Goal: Task Accomplishment & Management: Manage account settings

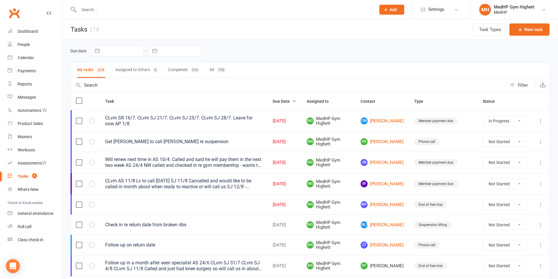
select select "started"
click at [239, 8] on input "text" at bounding box center [224, 10] width 295 height 8
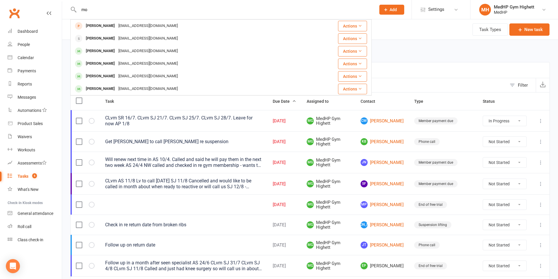
type input "m"
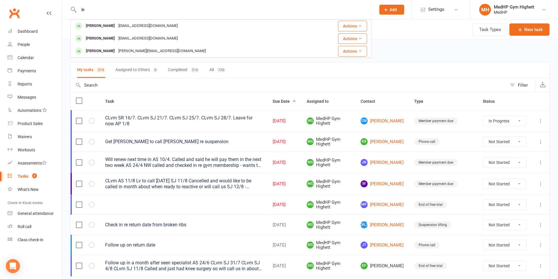
type input "l"
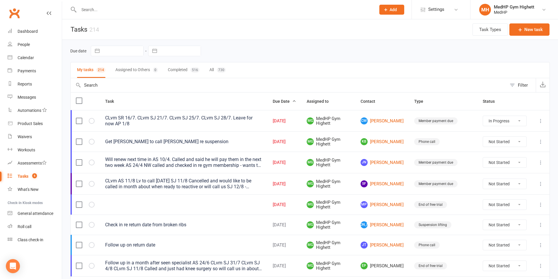
click at [242, 48] on div "Due date Navigate forward to interact with the calendar and select a date. Pres…" at bounding box center [310, 51] width 480 height 11
click at [396, 11] on span "Add" at bounding box center [393, 9] width 7 height 5
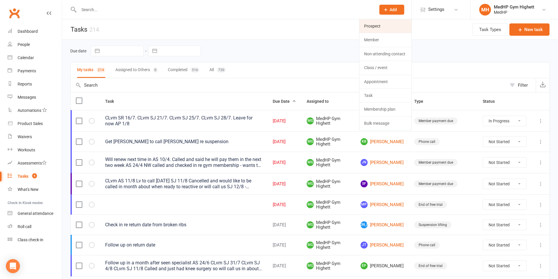
click at [390, 24] on link "Prospect" at bounding box center [386, 25] width 52 height 13
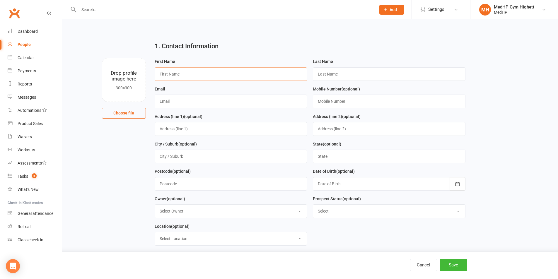
click at [215, 72] on input "text" at bounding box center [231, 73] width 153 height 13
type input "[PERSON_NAME]"
click at [365, 75] on input "text" at bounding box center [389, 73] width 153 height 13
type input "[PERSON_NAME]"
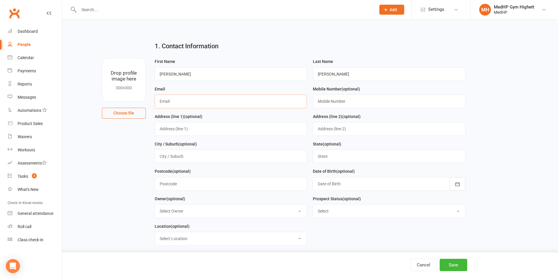
click at [205, 103] on input "text" at bounding box center [231, 101] width 153 height 13
paste input "[EMAIL_ADDRESS][DOMAIN_NAME]"
type input "[EMAIL_ADDRESS][DOMAIN_NAME]"
click at [339, 99] on input "text" at bounding box center [389, 101] width 153 height 13
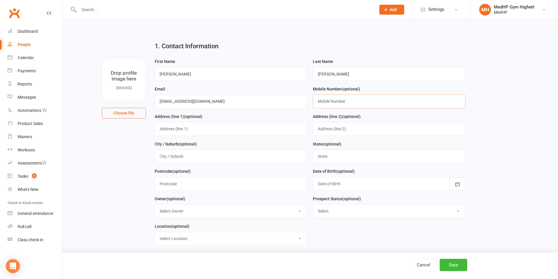
paste input "0474 263 585"
type input "0474 263 585"
click at [453, 263] on button "Save" at bounding box center [454, 265] width 28 height 12
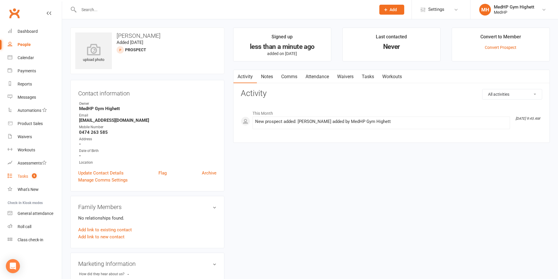
click at [39, 172] on link "Tasks 5" at bounding box center [35, 176] width 54 height 13
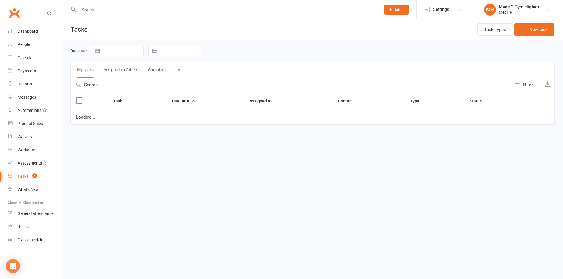
select select "started"
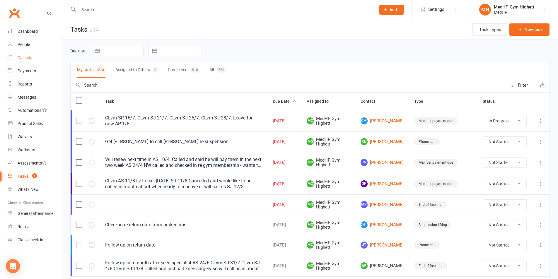
click at [44, 62] on link "Calendar" at bounding box center [35, 57] width 54 height 13
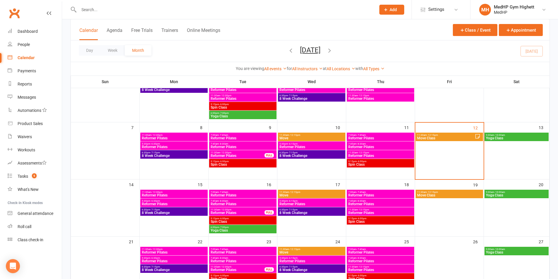
scroll to position [59, 0]
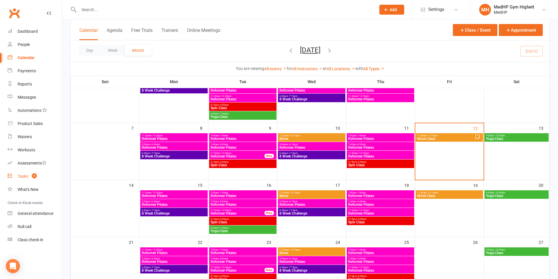
click at [33, 171] on link "Tasks 5" at bounding box center [35, 176] width 54 height 13
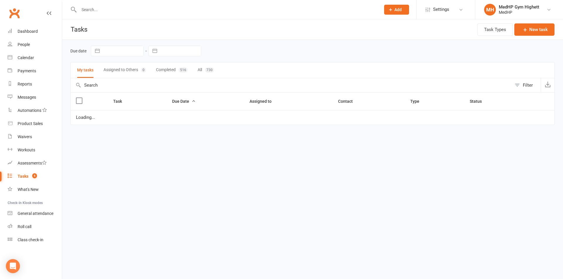
select select "started"
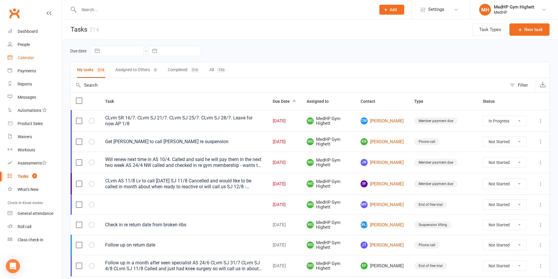
click at [43, 58] on link "Calendar" at bounding box center [35, 57] width 54 height 13
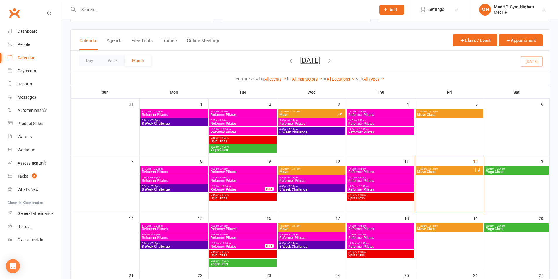
scroll to position [88, 0]
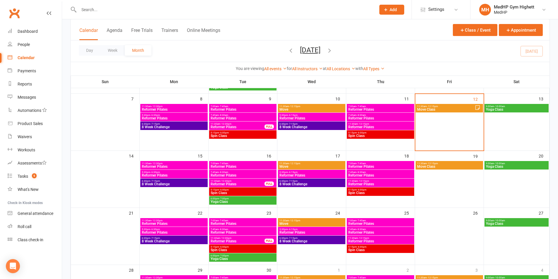
click at [456, 106] on span "11:30am - 12:15pm" at bounding box center [446, 106] width 58 height 3
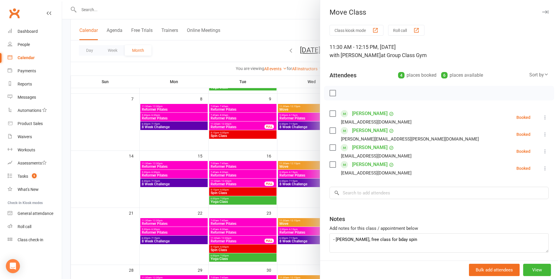
click at [305, 140] on div at bounding box center [310, 139] width 496 height 279
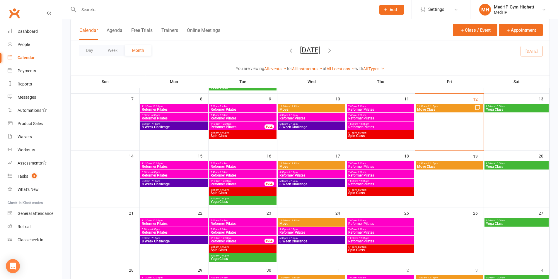
click at [521, 106] on span "9:00am - 10:00am" at bounding box center [517, 106] width 62 height 3
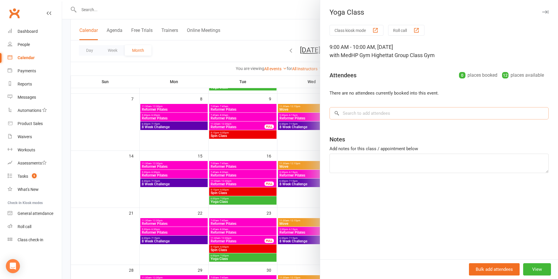
click at [384, 114] on input "search" at bounding box center [439, 113] width 219 height 12
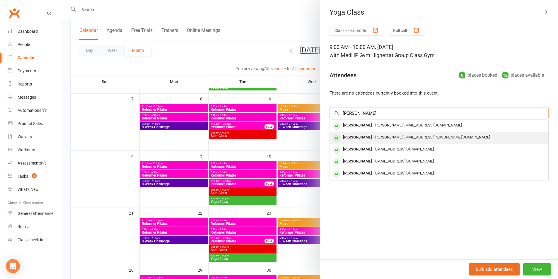
type input "[PERSON_NAME]"
click at [386, 139] on span "[PERSON_NAME][EMAIL_ADDRESS][PERSON_NAME][DOMAIN_NAME]" at bounding box center [433, 137] width 116 height 4
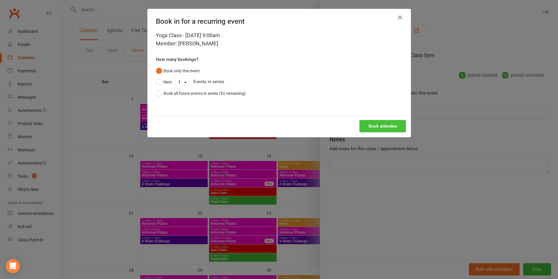
click at [371, 124] on button "Book attendee" at bounding box center [383, 126] width 47 height 12
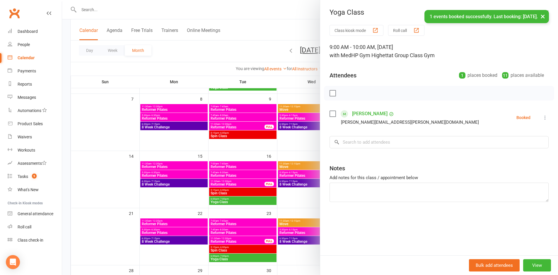
click at [296, 101] on div at bounding box center [310, 137] width 496 height 275
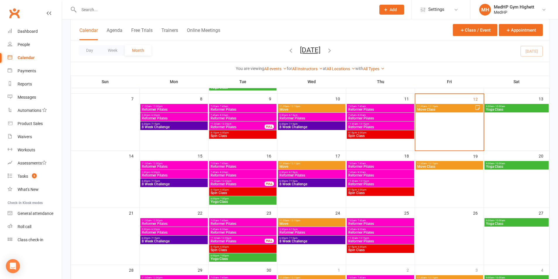
click at [469, 107] on span "11:30am - 12:15pm" at bounding box center [446, 106] width 58 height 3
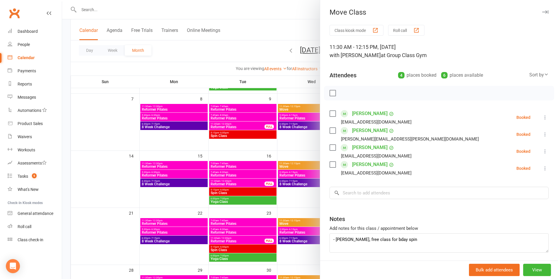
click at [543, 133] on icon at bounding box center [546, 135] width 6 height 6
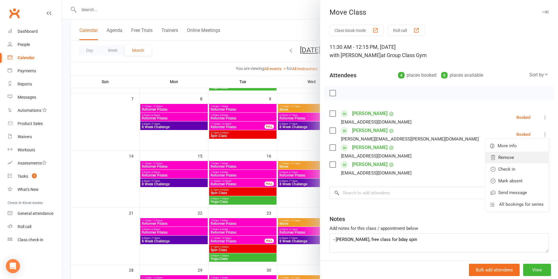
click at [504, 157] on link "Remove" at bounding box center [517, 158] width 63 height 12
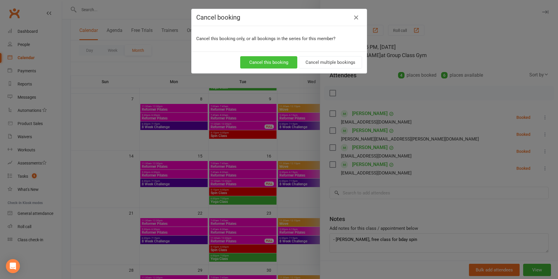
click at [266, 66] on button "Cancel this booking" at bounding box center [268, 62] width 57 height 12
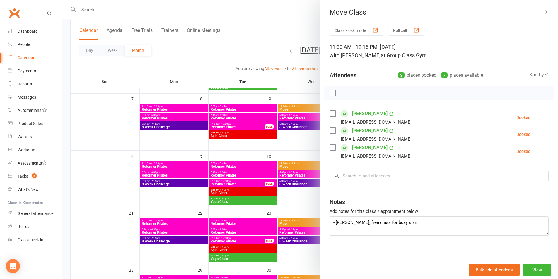
click at [301, 96] on div at bounding box center [310, 139] width 496 height 279
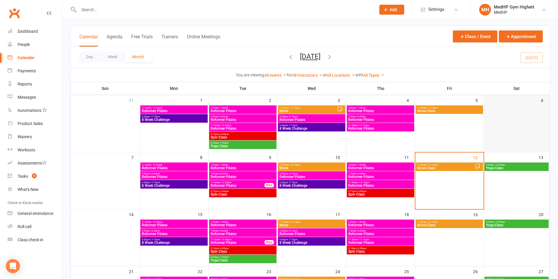
scroll to position [59, 0]
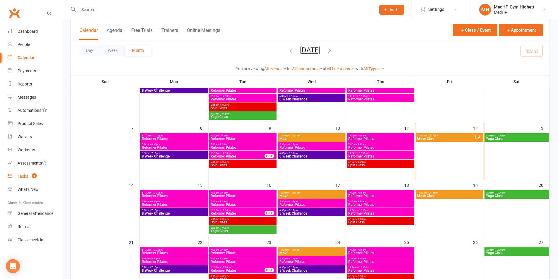
click at [17, 172] on link "Tasks 5" at bounding box center [35, 176] width 54 height 13
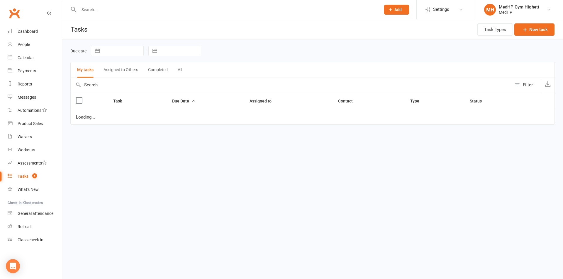
select select "started"
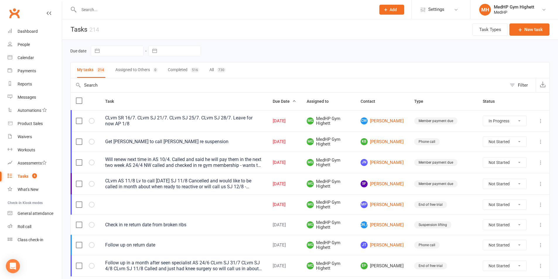
click at [189, 12] on input "text" at bounding box center [224, 10] width 295 height 8
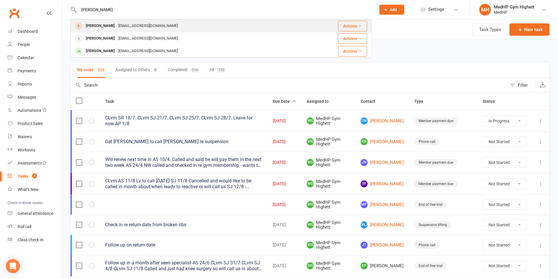
type input "[PERSON_NAME]"
click at [159, 30] on div "[PERSON_NAME] [PERSON_NAME][EMAIL_ADDRESS][DOMAIN_NAME]" at bounding box center [186, 26] width 231 height 12
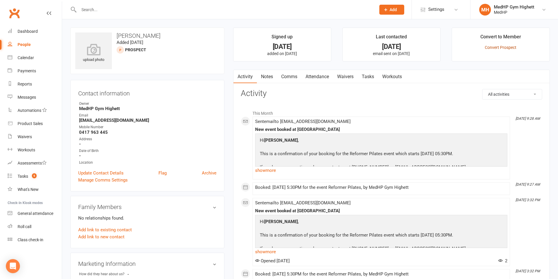
click at [504, 50] on link "Convert Prospect" at bounding box center [501, 47] width 32 height 5
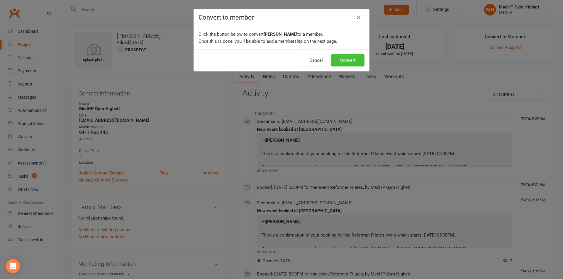
click at [342, 60] on button "Convert" at bounding box center [347, 60] width 33 height 12
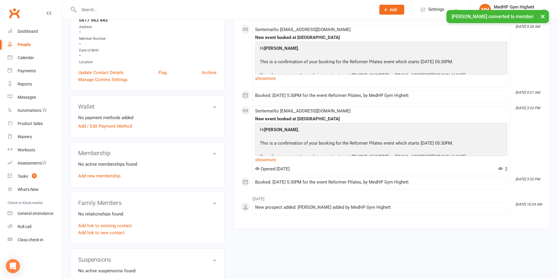
scroll to position [117, 0]
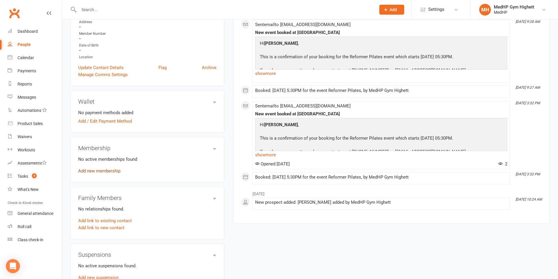
click at [109, 171] on link "Add new membership" at bounding box center [99, 171] width 42 height 5
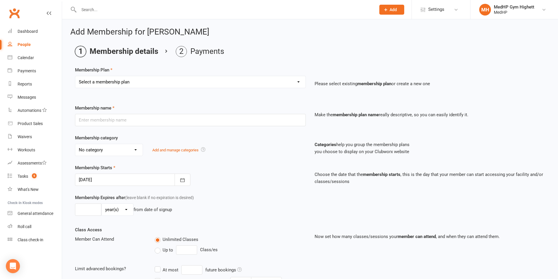
click at [179, 79] on select "Select a membership plan Create new Membership Plan Gym Only - Direct Debit Gym…" at bounding box center [190, 82] width 230 height 12
click at [266, 65] on main "Membership details Payments Membership Plan Select a membership plan Create new…" at bounding box center [310, 190] width 480 height 288
click at [290, 86] on select "Select a membership plan Create new Membership Plan Gym Only - Direct Debit Gym…" at bounding box center [190, 82] width 230 height 12
select select "6"
click at [75, 76] on select "Select a membership plan Create new Membership Plan Gym Only - Direct Debit Gym…" at bounding box center [190, 82] width 230 height 12
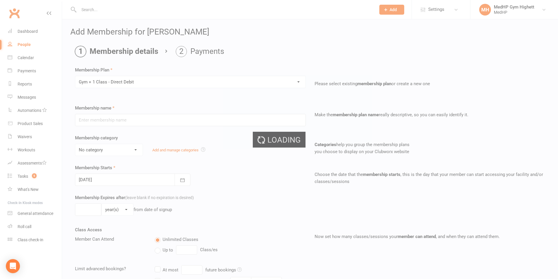
type input "Gym + 1 Class - Direct Debit"
select select "2"
type input "0"
type input "2"
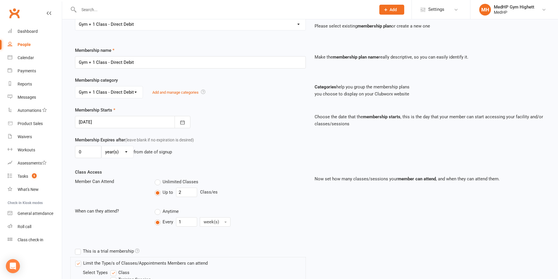
scroll to position [59, 0]
click at [191, 191] on input "2" at bounding box center [186, 191] width 21 height 9
type input "1"
click at [240, 139] on div "Membership Expires after (leave blank if no expiration is desired) 0 day(s) wee…" at bounding box center [191, 148] width 240 height 24
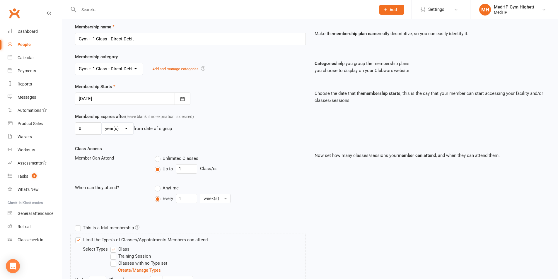
scroll to position [147, 0]
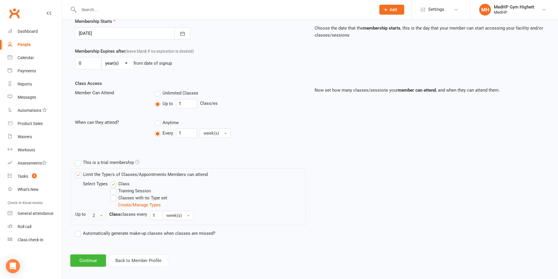
click at [97, 215] on button "2" at bounding box center [98, 215] width 18 height 9
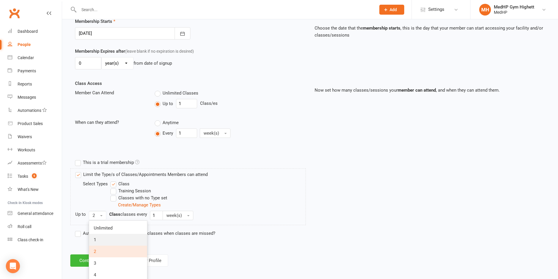
click at [106, 238] on link "1" at bounding box center [118, 240] width 58 height 12
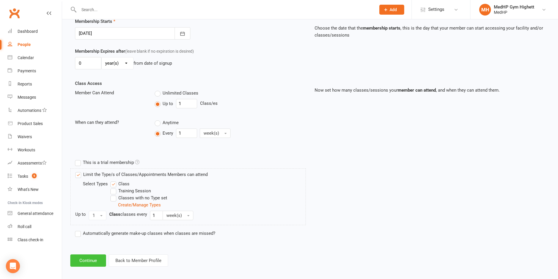
click at [98, 264] on button "Continue" at bounding box center [88, 261] width 36 height 12
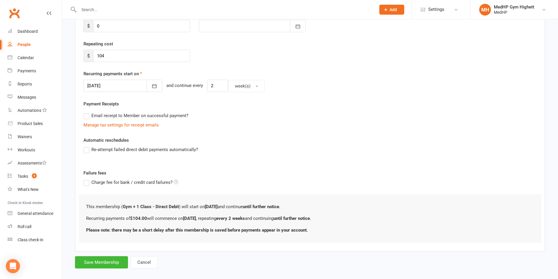
scroll to position [100, 0]
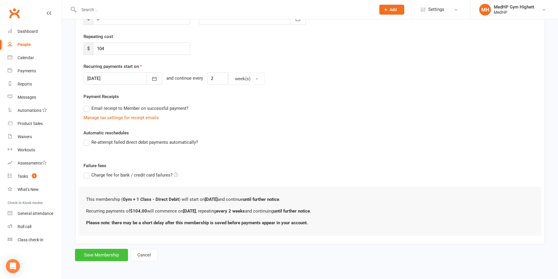
click at [114, 253] on button "Save Membership" at bounding box center [101, 255] width 53 height 12
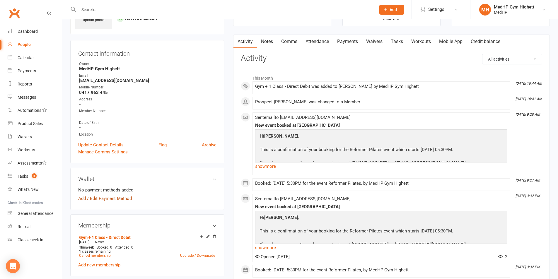
scroll to position [59, 0]
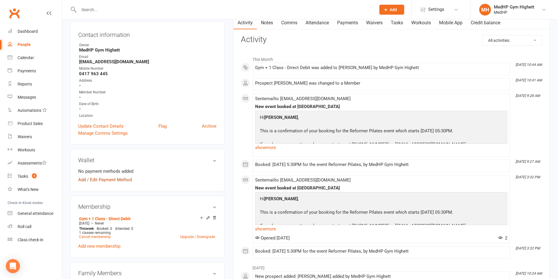
click at [118, 178] on link "Add / Edit Payment Method" at bounding box center [105, 179] width 54 height 7
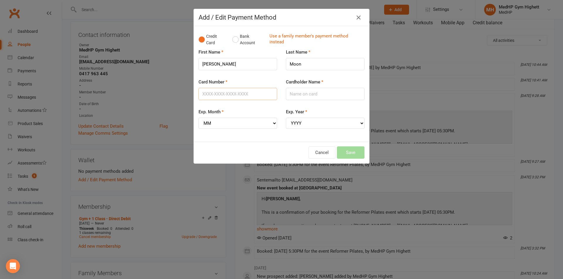
click at [247, 94] on input "Card Number" at bounding box center [237, 94] width 79 height 12
click at [252, 75] on div "First Name [PERSON_NAME]" at bounding box center [237, 64] width 87 height 30
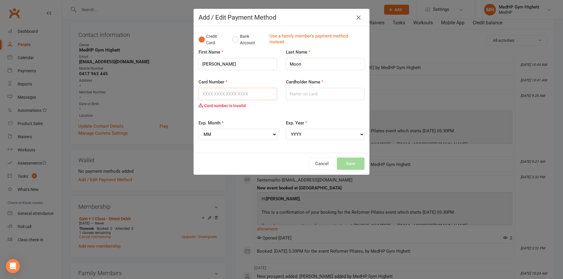
click at [259, 91] on input "Card Number" at bounding box center [237, 94] width 79 height 12
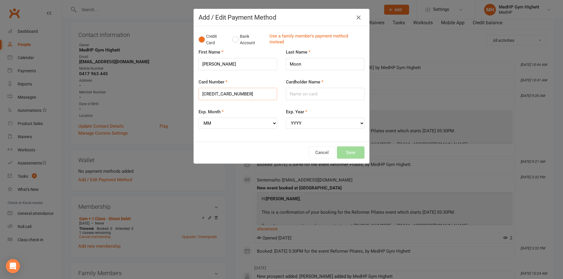
type input "[CREDIT_CARD_NUMBER]"
click at [309, 92] on input "Cardholder Name" at bounding box center [325, 94] width 79 height 12
type input "[PERSON_NAME]"
click at [248, 121] on select "MM 01 02 03 04 05 06 07 08 09 10 11 12" at bounding box center [237, 123] width 79 height 11
select select "09"
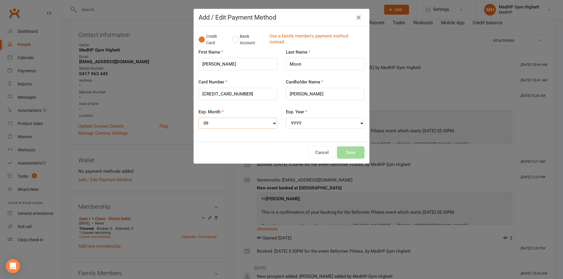
click at [198, 118] on select "MM 01 02 03 04 05 06 07 08 09 10 11 12" at bounding box center [237, 123] width 79 height 11
click at [316, 127] on select "YYYY 2025 2026 2027 2028 2029 2030 2031 2032 2033 2034" at bounding box center [325, 123] width 79 height 11
select select "2027"
click at [286, 118] on select "YYYY 2025 2026 2027 2028 2029 2030 2031 2032 2033 2034" at bounding box center [325, 123] width 79 height 11
click at [352, 152] on button "Save" at bounding box center [351, 153] width 28 height 12
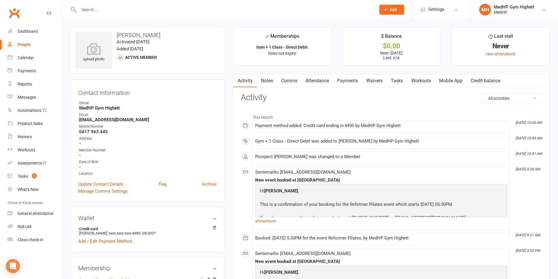
scroll to position [0, 0]
click at [36, 62] on link "Calendar" at bounding box center [35, 57] width 54 height 13
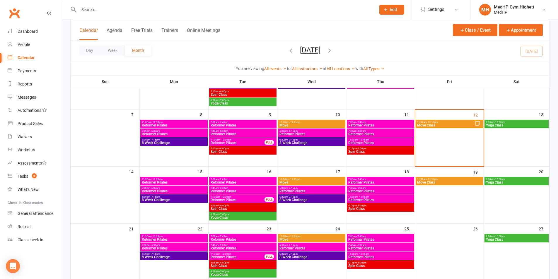
scroll to position [88, 0]
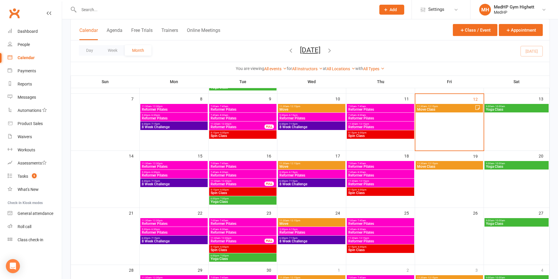
click at [301, 174] on span "Reformer Pilates" at bounding box center [311, 176] width 65 height 4
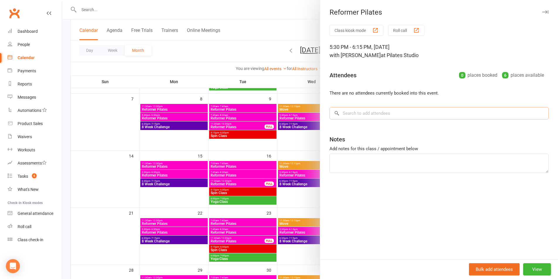
click at [377, 111] on input "search" at bounding box center [439, 113] width 219 height 12
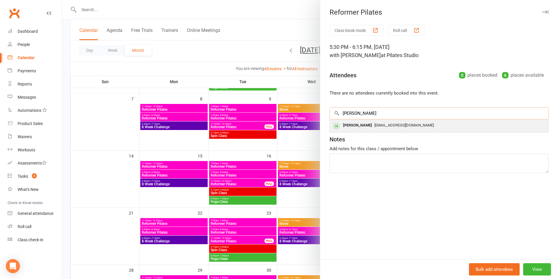
type input "[PERSON_NAME]"
click at [411, 121] on div "[EMAIL_ADDRESS][DOMAIN_NAME]" at bounding box center [439, 125] width 214 height 9
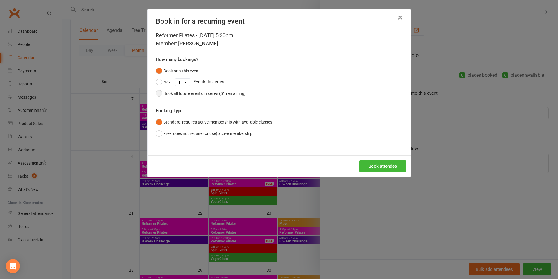
click at [217, 93] on div "Book all future events in series (51 remaining)" at bounding box center [205, 93] width 82 height 6
click at [368, 161] on button "Book attendee" at bounding box center [383, 166] width 47 height 12
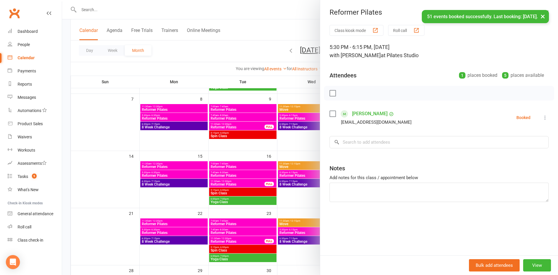
click at [206, 49] on div at bounding box center [310, 137] width 496 height 275
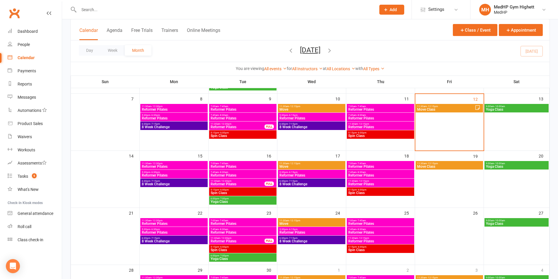
click at [318, 163] on span "11:30am - 12:15pm" at bounding box center [311, 163] width 65 height 3
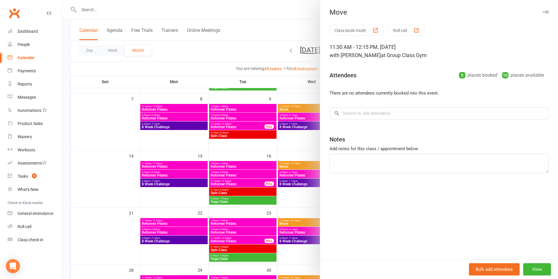
click at [297, 136] on div at bounding box center [310, 139] width 496 height 279
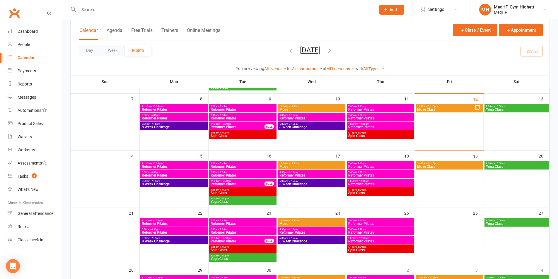
click at [305, 175] on span "Reformer Pilates" at bounding box center [311, 176] width 65 height 4
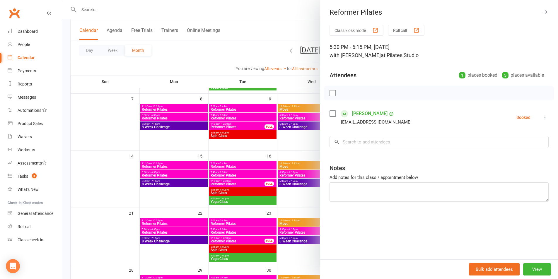
click at [287, 181] on div at bounding box center [310, 139] width 496 height 279
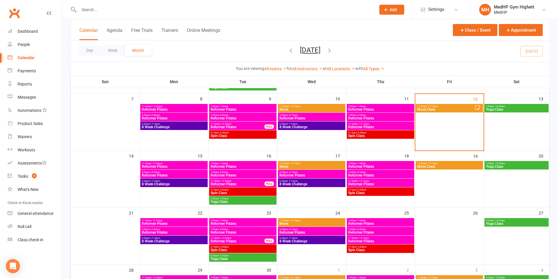
click at [295, 230] on span "- 6:15pm" at bounding box center [293, 229] width 10 height 3
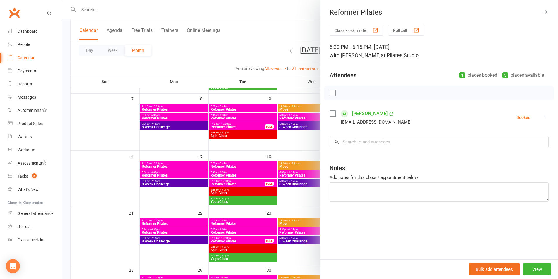
click at [298, 181] on div at bounding box center [310, 139] width 496 height 279
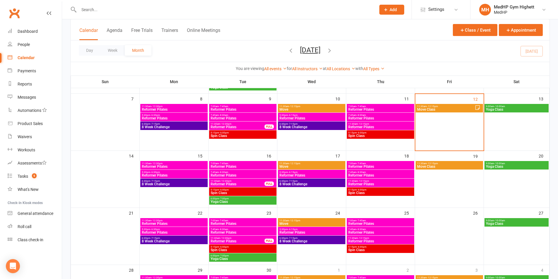
click at [439, 108] on span "Move Class" at bounding box center [446, 110] width 58 height 4
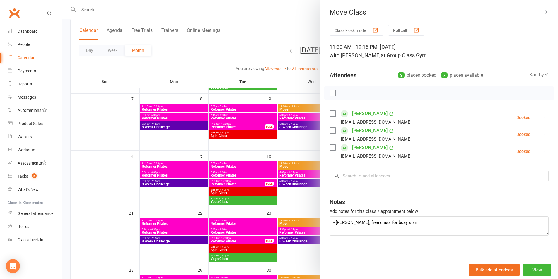
click at [312, 117] on div at bounding box center [310, 139] width 496 height 279
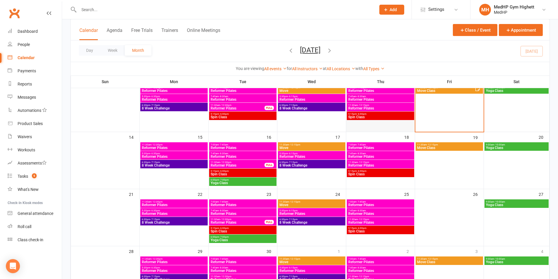
scroll to position [117, 0]
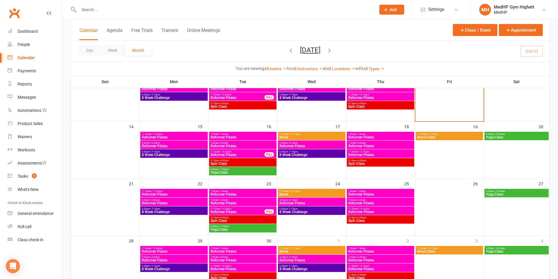
click at [176, 144] on span "5:30pm - 6:30pm" at bounding box center [174, 143] width 65 height 3
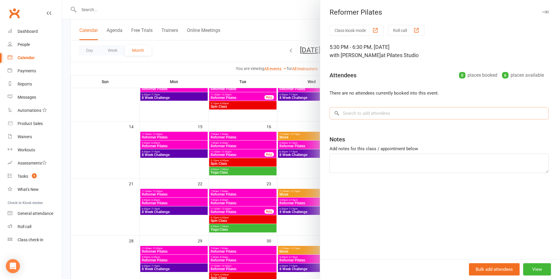
click at [430, 111] on input "search" at bounding box center [439, 113] width 219 height 12
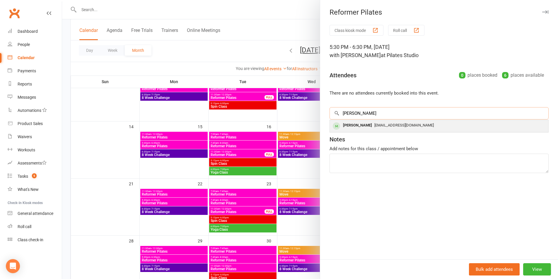
type input "[PERSON_NAME]"
click at [446, 125] on div "[EMAIL_ADDRESS][DOMAIN_NAME]" at bounding box center [439, 125] width 214 height 9
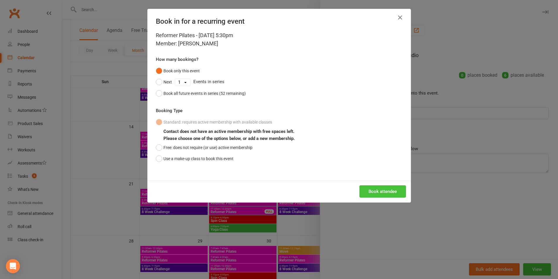
click at [388, 195] on button "Book attendee" at bounding box center [383, 192] width 47 height 12
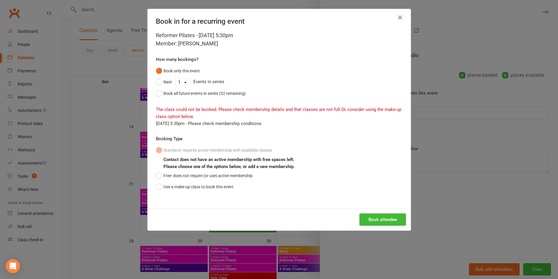
click at [446, 163] on div "Book in for a recurring event Reformer Pilates - [DATE] 5:30pm Member: [PERSON_…" at bounding box center [279, 139] width 558 height 279
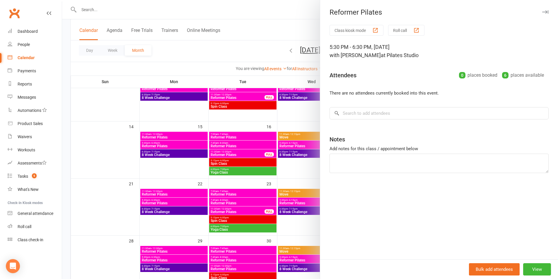
click at [301, 168] on div at bounding box center [310, 139] width 496 height 279
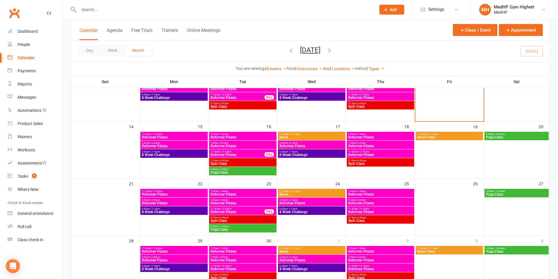
click at [316, 145] on span "Reformer Pilates" at bounding box center [311, 147] width 65 height 4
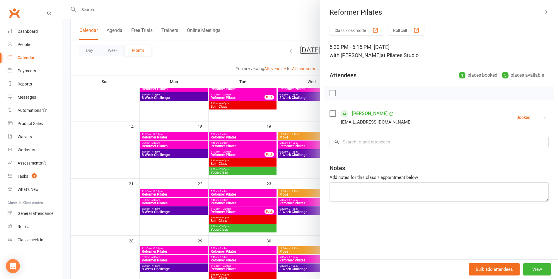
click at [543, 117] on icon at bounding box center [546, 118] width 6 height 6
click at [516, 142] on link "Remove" at bounding box center [517, 141] width 63 height 12
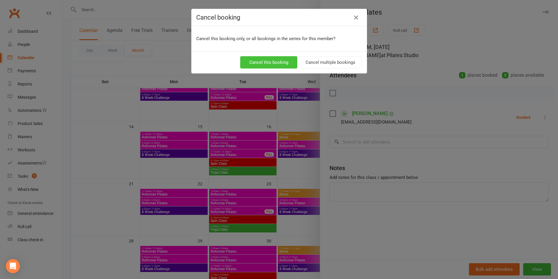
click at [286, 67] on button "Cancel this booking" at bounding box center [268, 62] width 57 height 12
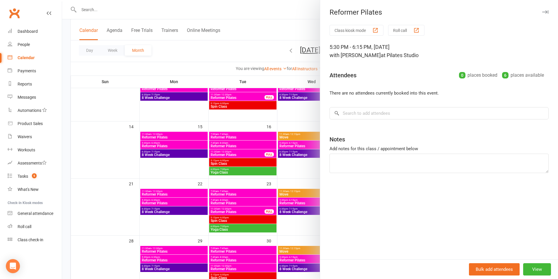
click at [304, 117] on div at bounding box center [310, 139] width 496 height 279
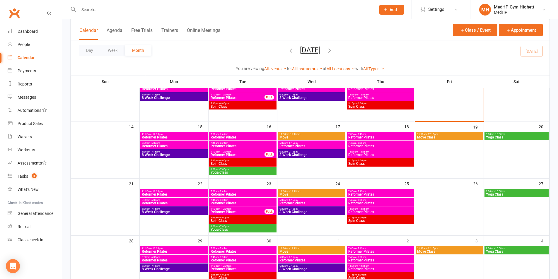
click at [169, 145] on span "Reformer Pilates" at bounding box center [174, 147] width 65 height 4
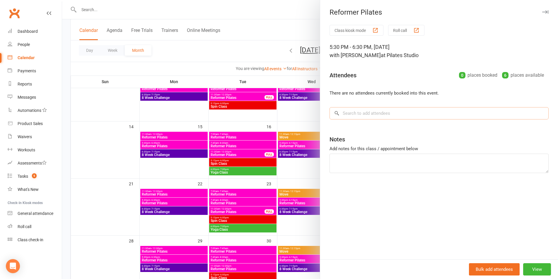
click at [387, 112] on input "search" at bounding box center [439, 113] width 219 height 12
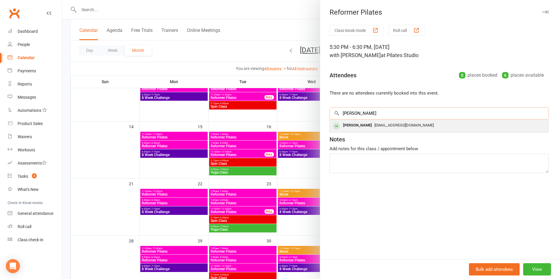
type input "[PERSON_NAME]"
click at [393, 132] on div "[PERSON_NAME] [PERSON_NAME][EMAIL_ADDRESS][DOMAIN_NAME]" at bounding box center [439, 126] width 219 height 12
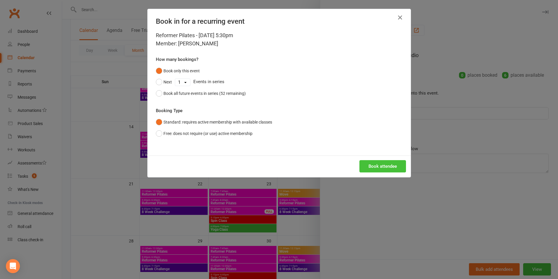
click at [398, 167] on button "Book attendee" at bounding box center [383, 166] width 47 height 12
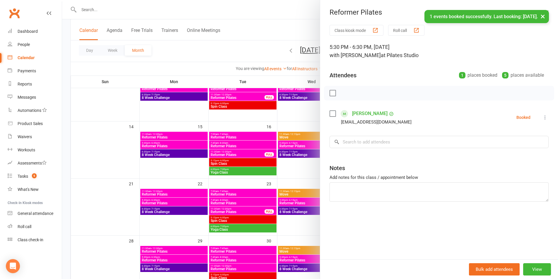
click at [286, 168] on div at bounding box center [310, 139] width 496 height 279
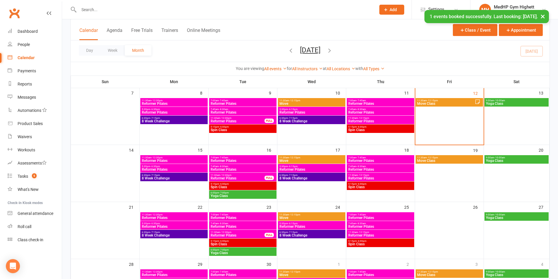
scroll to position [59, 0]
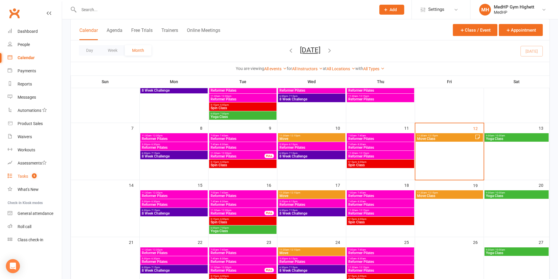
click at [22, 171] on link "Tasks 5" at bounding box center [35, 176] width 54 height 13
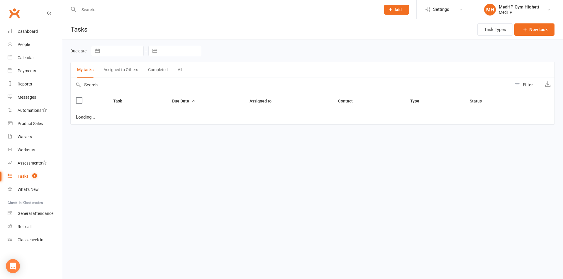
select select "started"
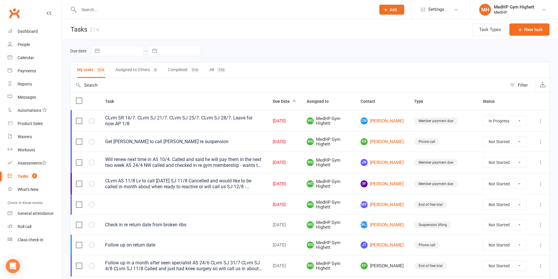
click at [86, 8] on input "text" at bounding box center [224, 10] width 295 height 8
click at [18, 43] on div "People" at bounding box center [24, 44] width 12 height 5
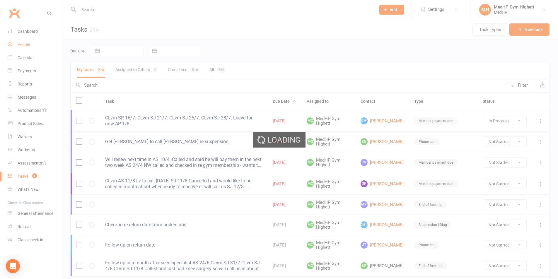
select select "100"
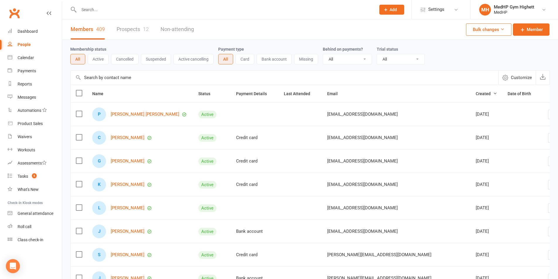
click at [94, 11] on input "text" at bounding box center [224, 10] width 295 height 8
type input "p"
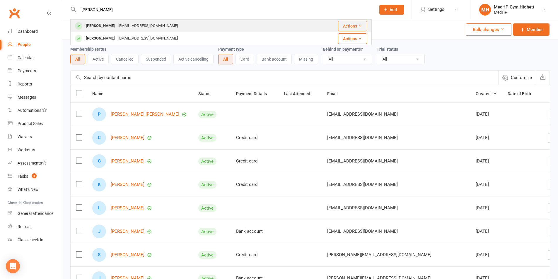
type input "[PERSON_NAME]"
click at [88, 30] on div "[PERSON_NAME]" at bounding box center [100, 26] width 33 height 9
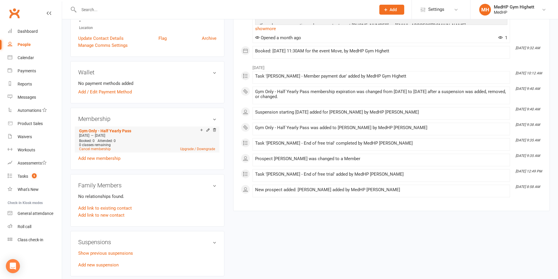
scroll to position [176, 0]
